Goal: Transaction & Acquisition: Purchase product/service

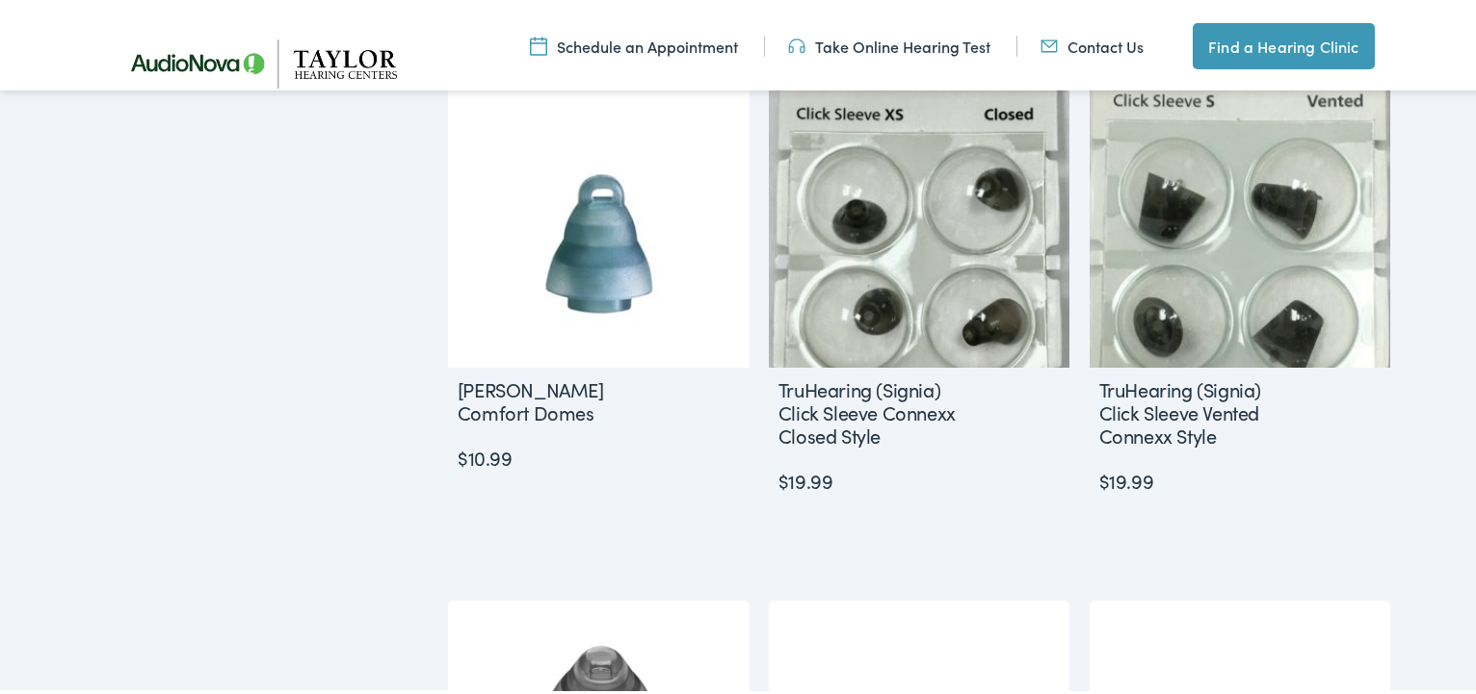
scroll to position [1513, 0]
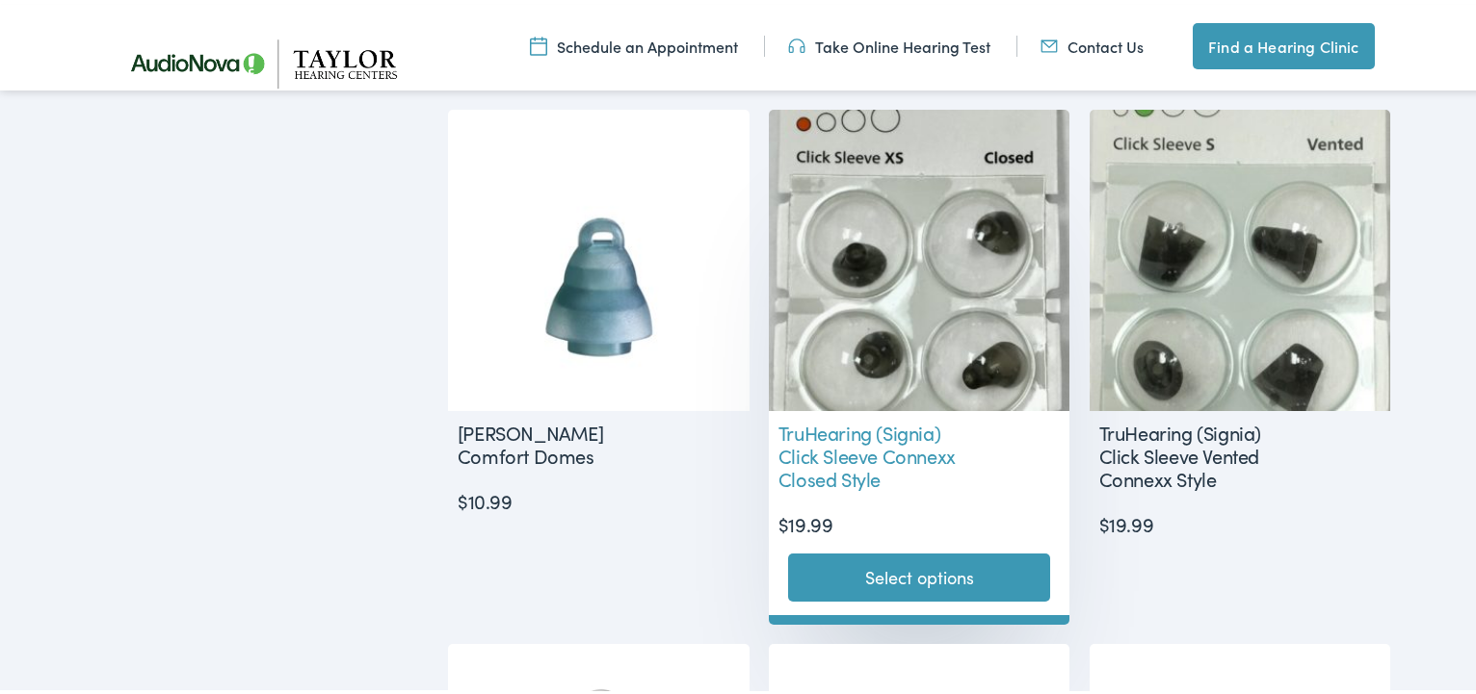
click at [839, 449] on h2 "TruHearing (Signia) Click Sleeve Connexx Closed Style" at bounding box center [871, 451] width 205 height 89
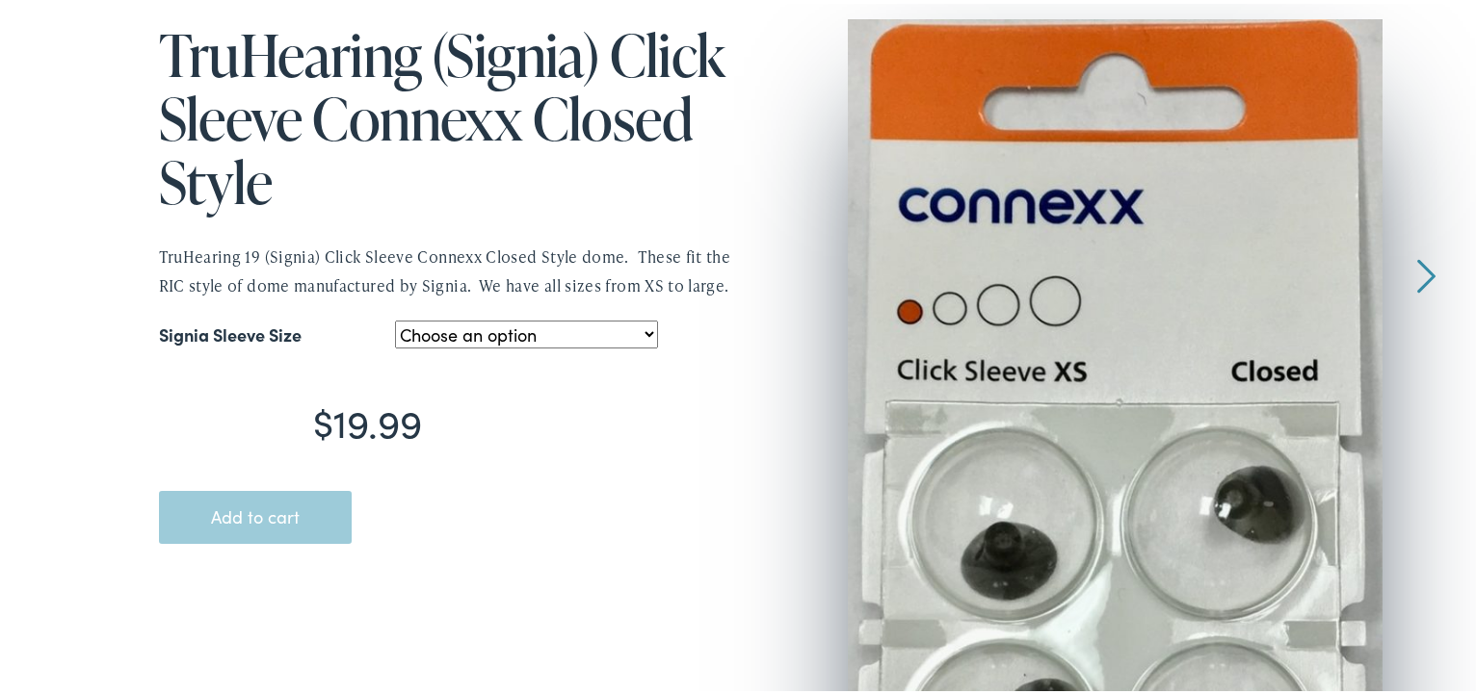
scroll to position [87, 0]
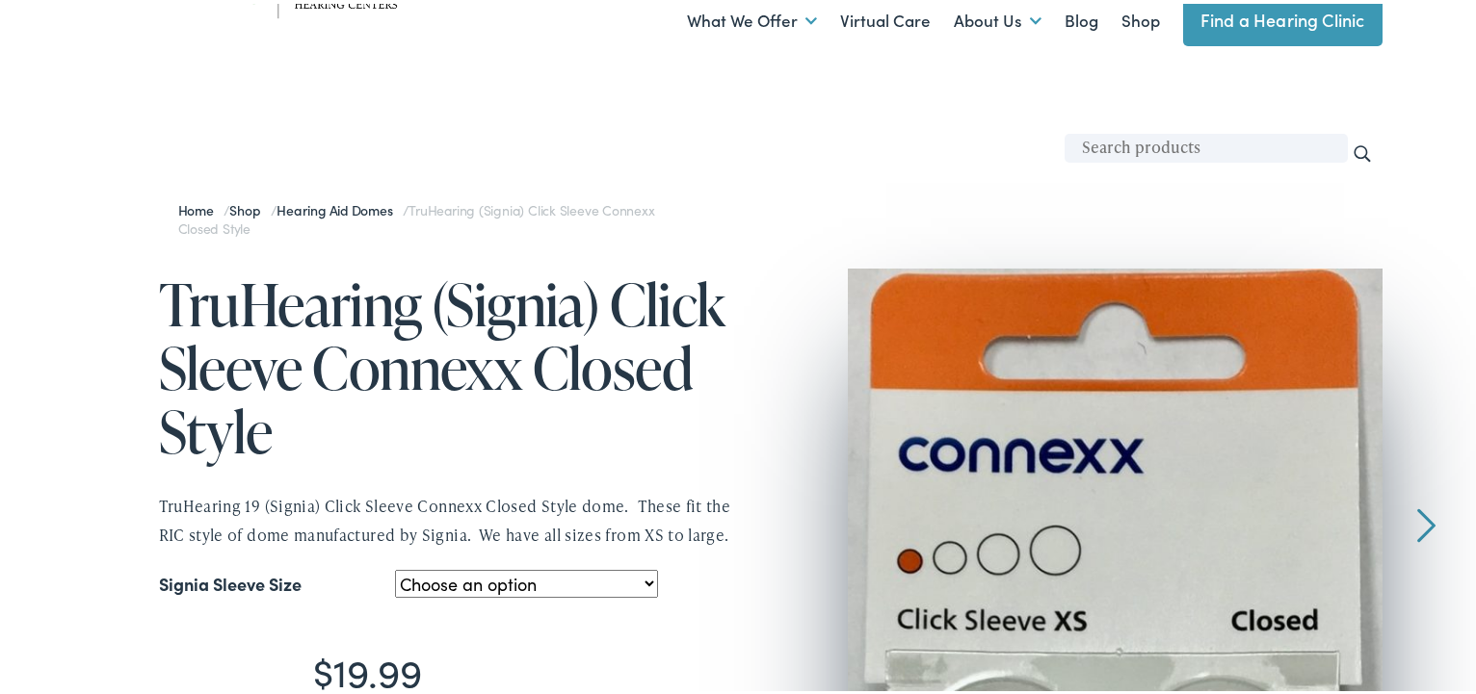
click at [395, 566] on select "Choose an option Extra Small Large Medium Small" at bounding box center [526, 580] width 263 height 28
select select "medium"
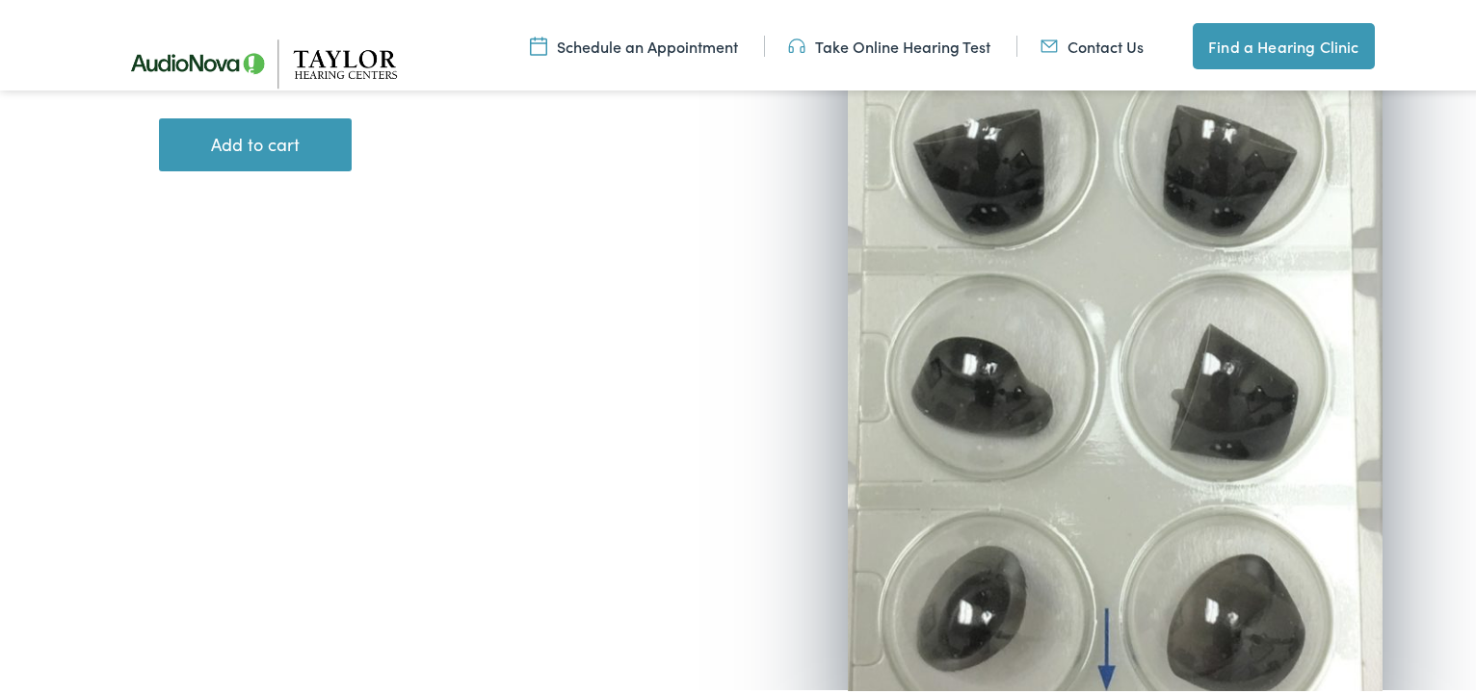
scroll to position [173, 0]
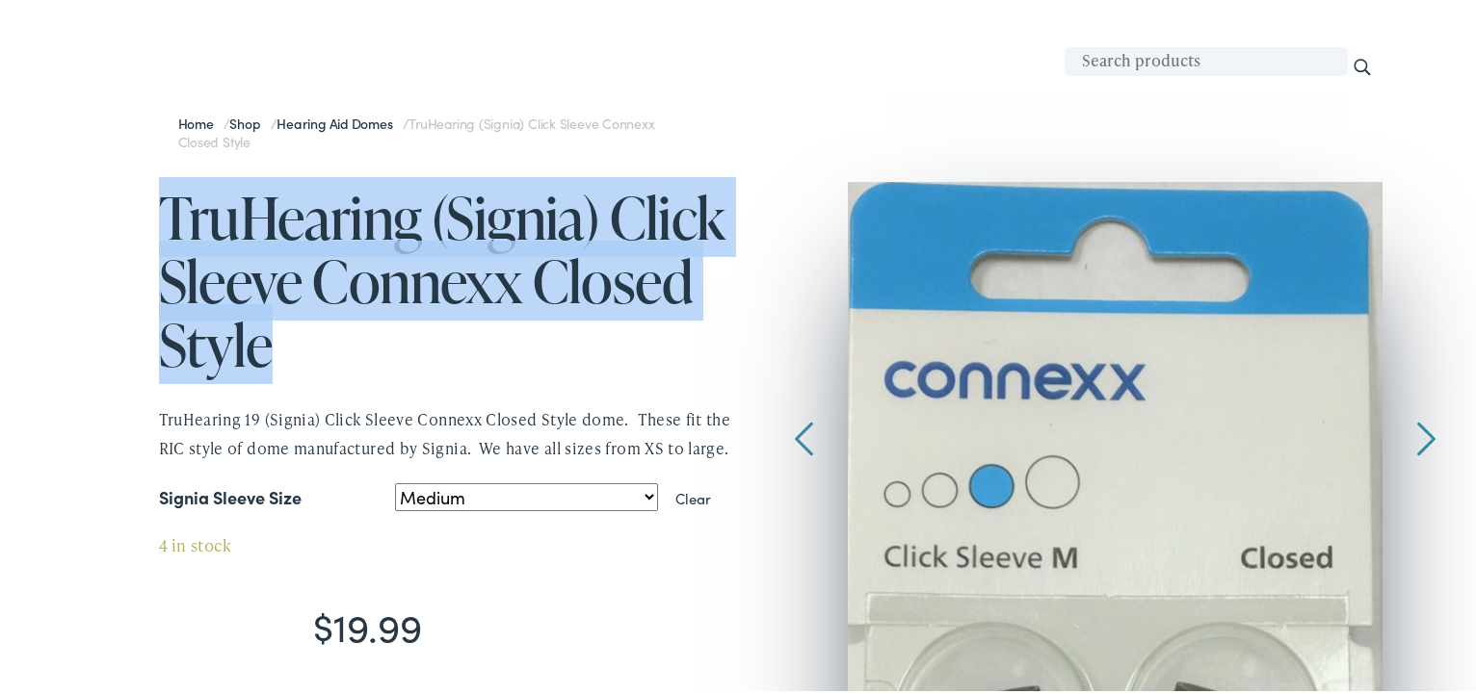
drag, startPoint x: 157, startPoint y: 215, endPoint x: 627, endPoint y: 352, distance: 489.5
click at [630, 354] on h1 "TruHearing (Signia) Click Sleeve Connexx Closed Style" at bounding box center [453, 277] width 588 height 191
copy h1 "TruHearing (Signia) Click Sleeve Connexx Closed Style"
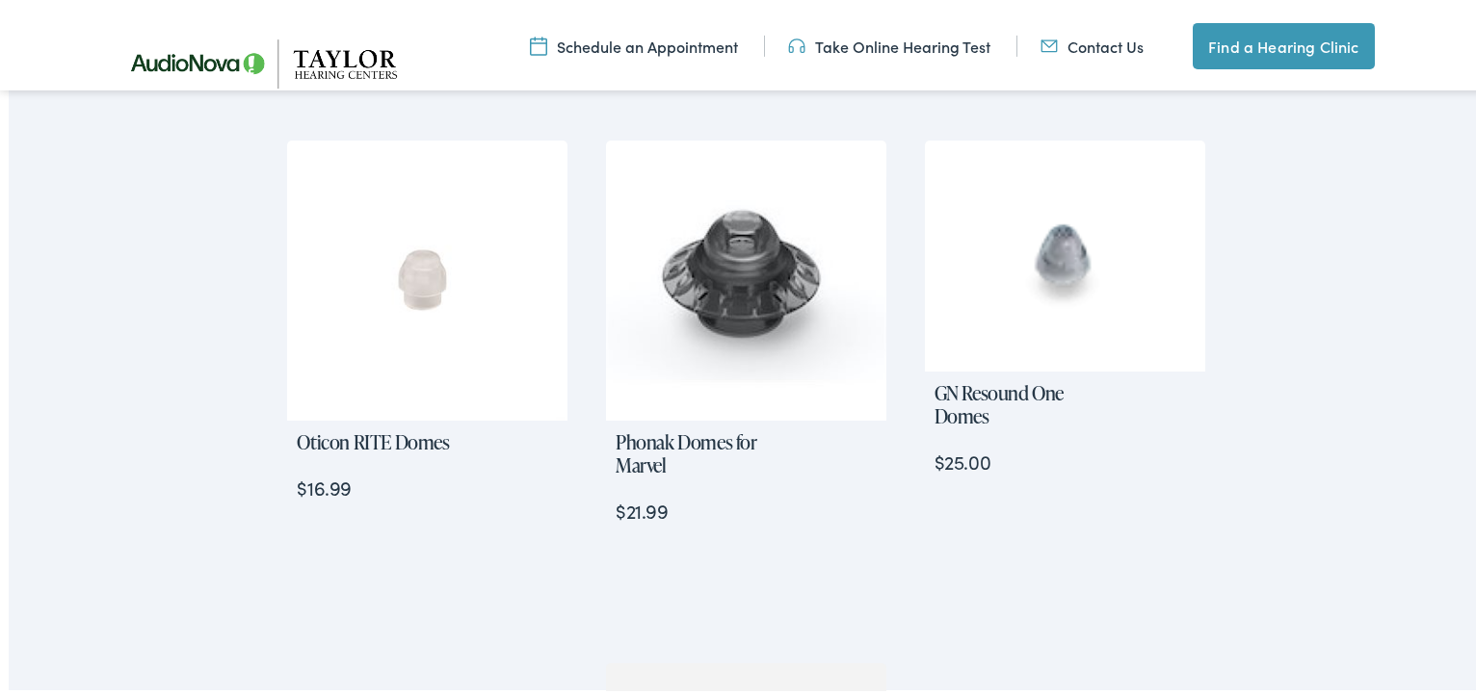
scroll to position [1663, 0]
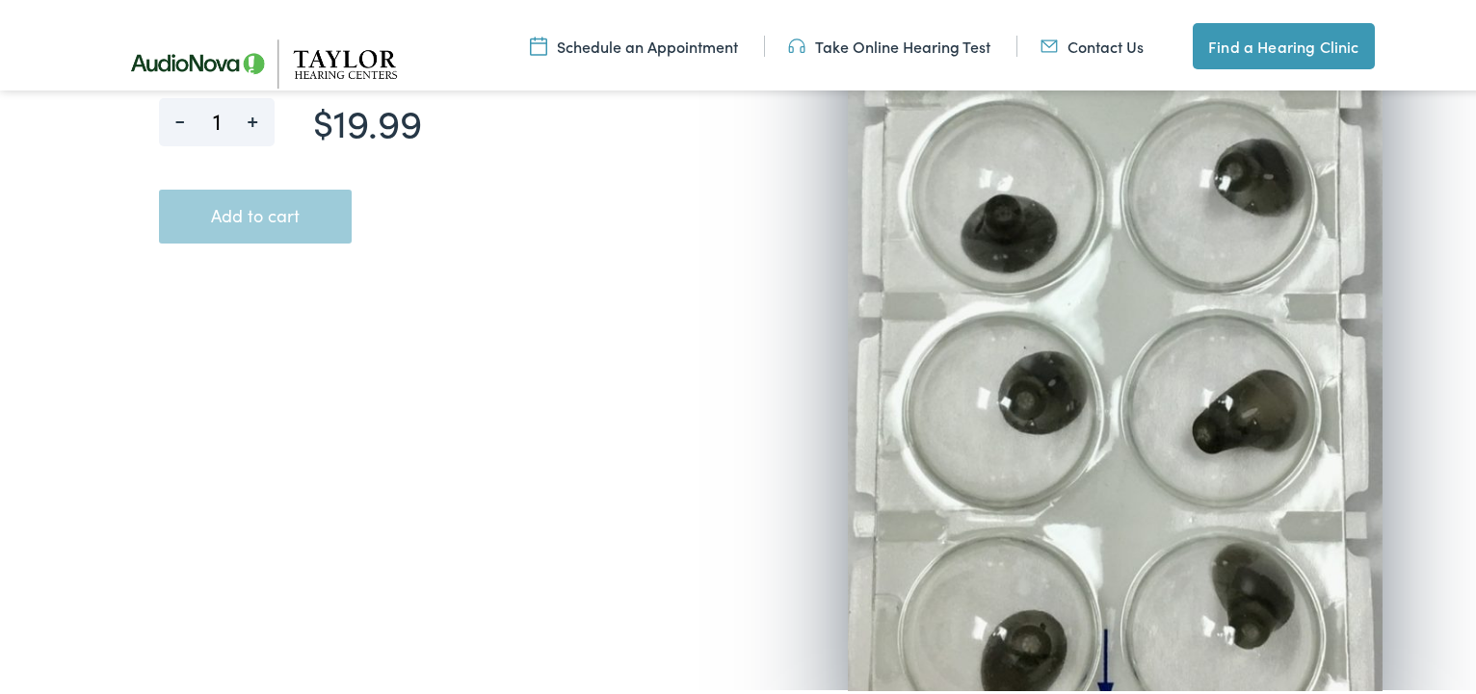
scroll to position [87, 0]
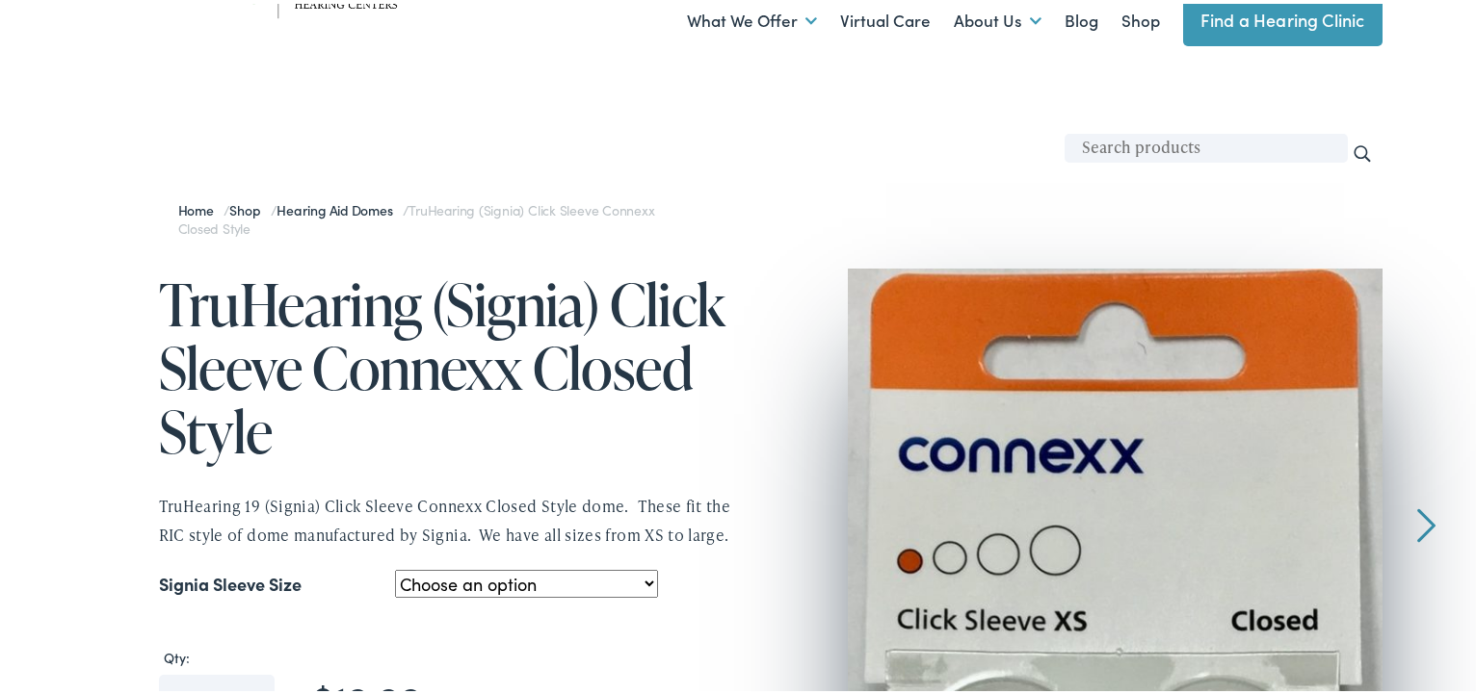
click at [395, 566] on select "Choose an option Extra Small Large Medium Small" at bounding box center [526, 580] width 263 height 28
select select "medium"
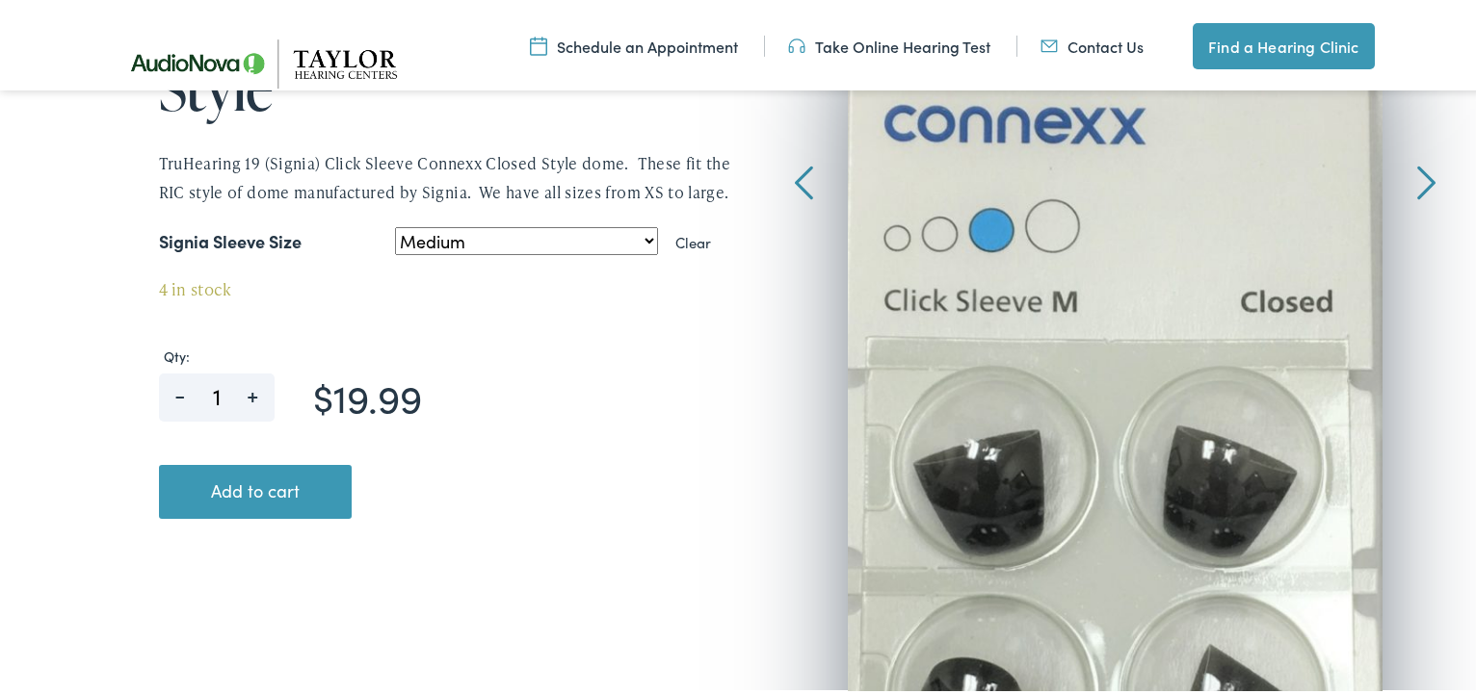
scroll to position [173, 0]
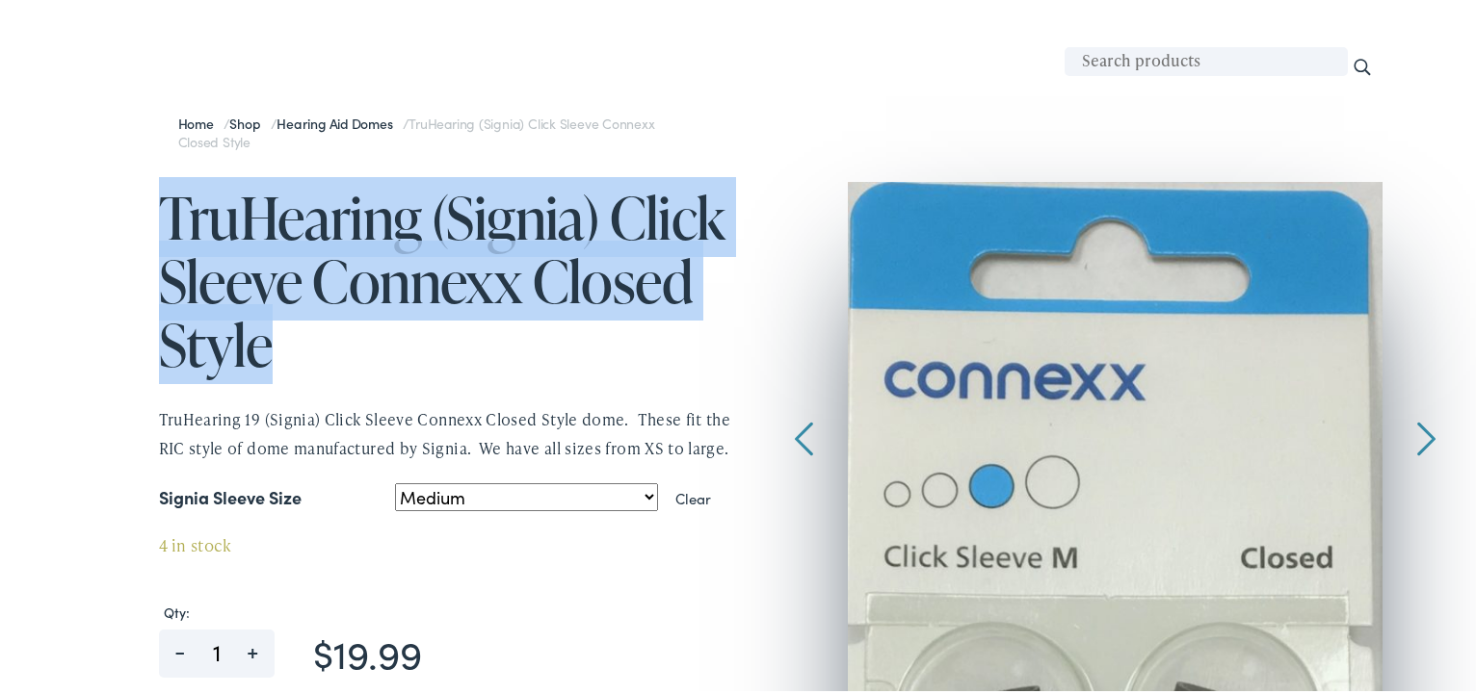
drag, startPoint x: 144, startPoint y: 222, endPoint x: 719, endPoint y: 333, distance: 585.6
click at [719, 333] on div "$ 19.99 TruHearing (Signia) Click Sleeve Connexx Closed Style TruHearing 19 (Si…" at bounding box center [429, 487] width 636 height 639
copy h1 "TruHearing (Signia) Click Sleeve Connexx Closed Style"
